Goal: Transaction & Acquisition: Purchase product/service

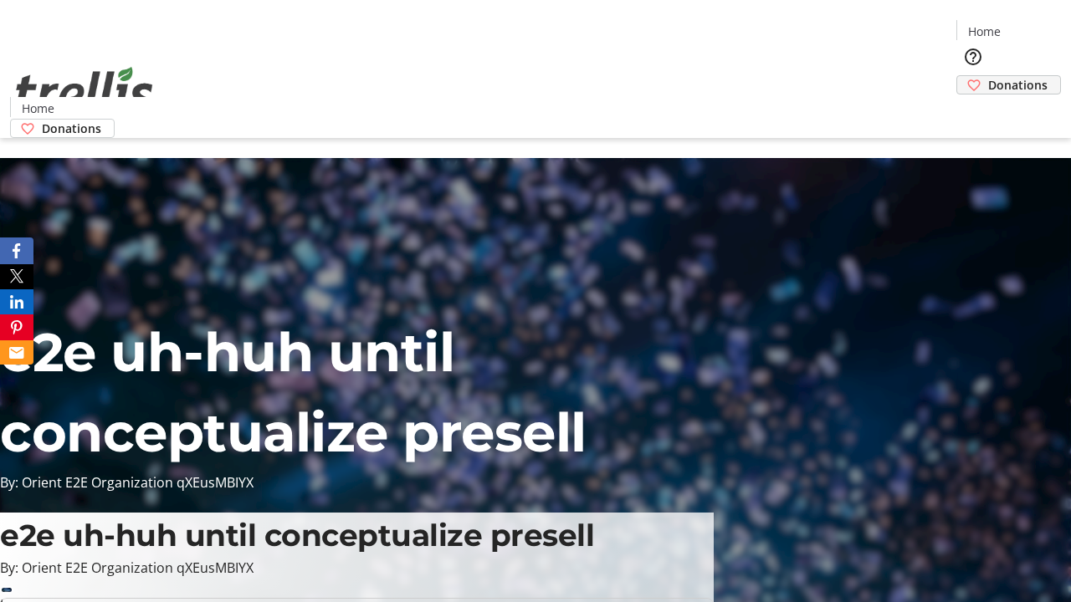
click at [988, 76] on span "Donations" at bounding box center [1017, 85] width 59 height 18
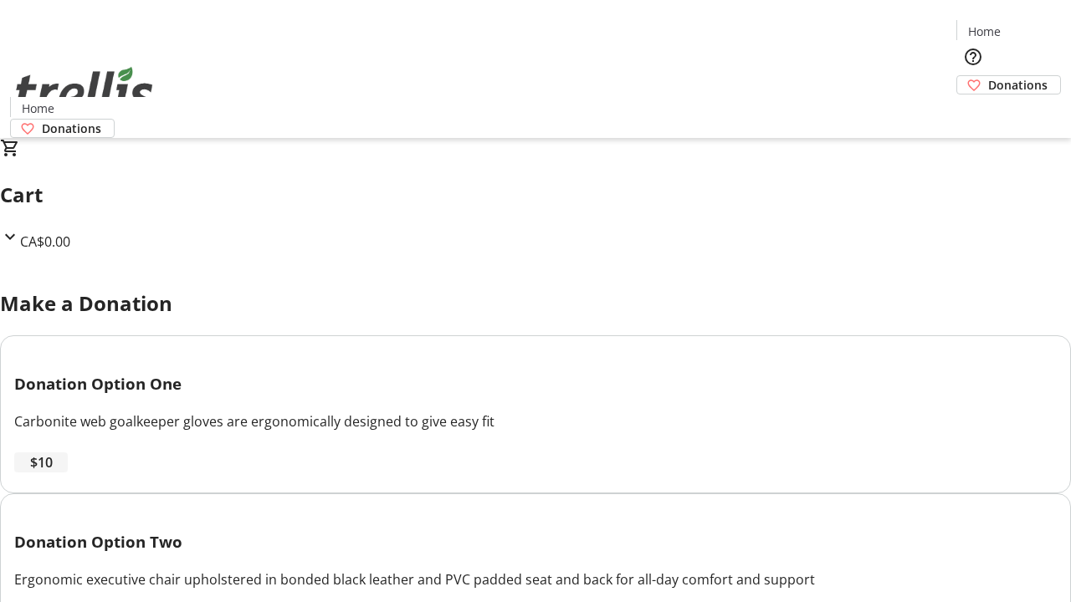
click at [53, 473] on span "$10" at bounding box center [41, 463] width 23 height 20
